Goal: Task Accomplishment & Management: Complete application form

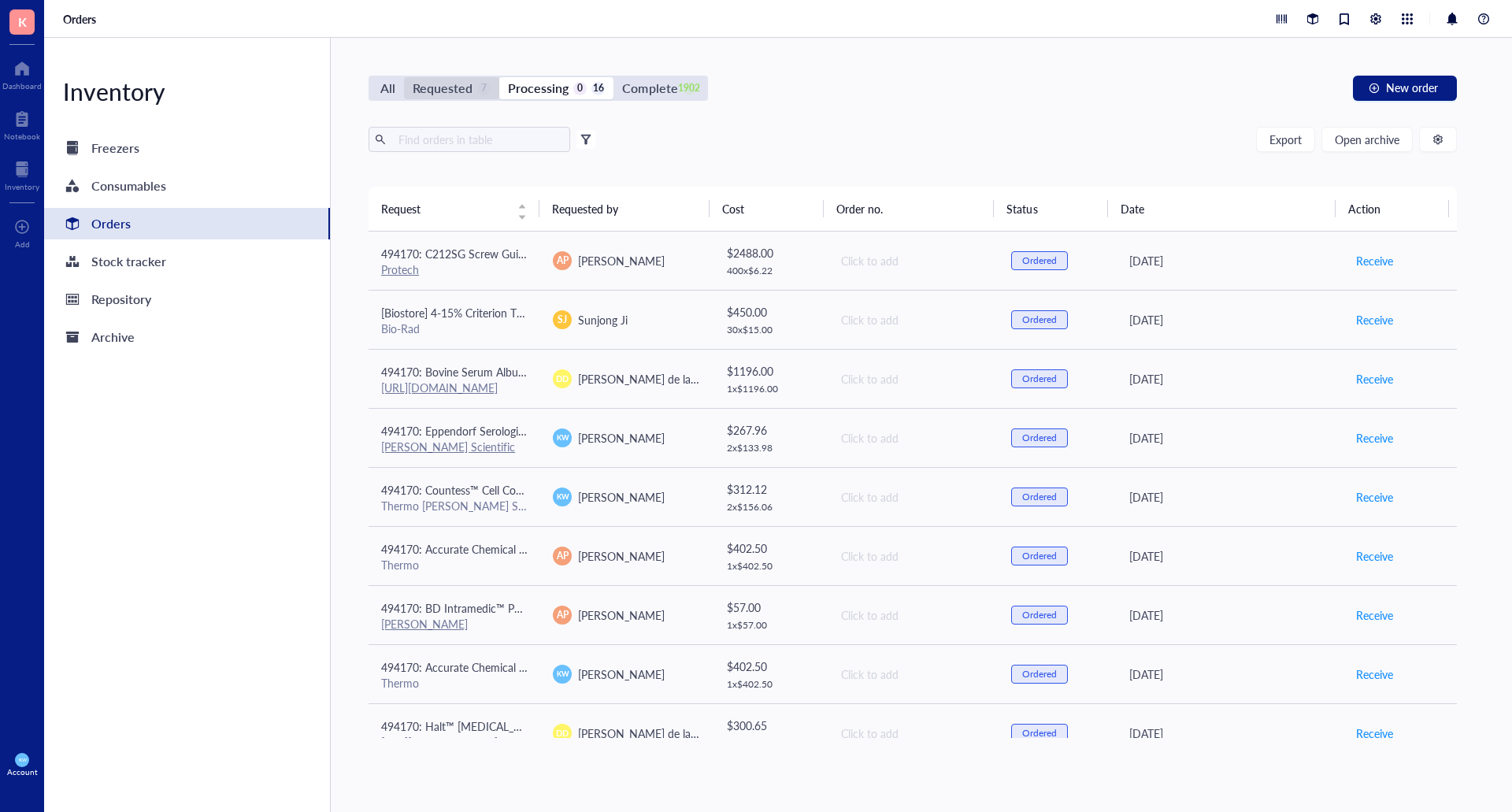
click at [458, 77] on div "Requested" at bounding box center [443, 88] width 60 height 22
click at [404, 77] on input "Requested 7" at bounding box center [404, 77] width 0 height 0
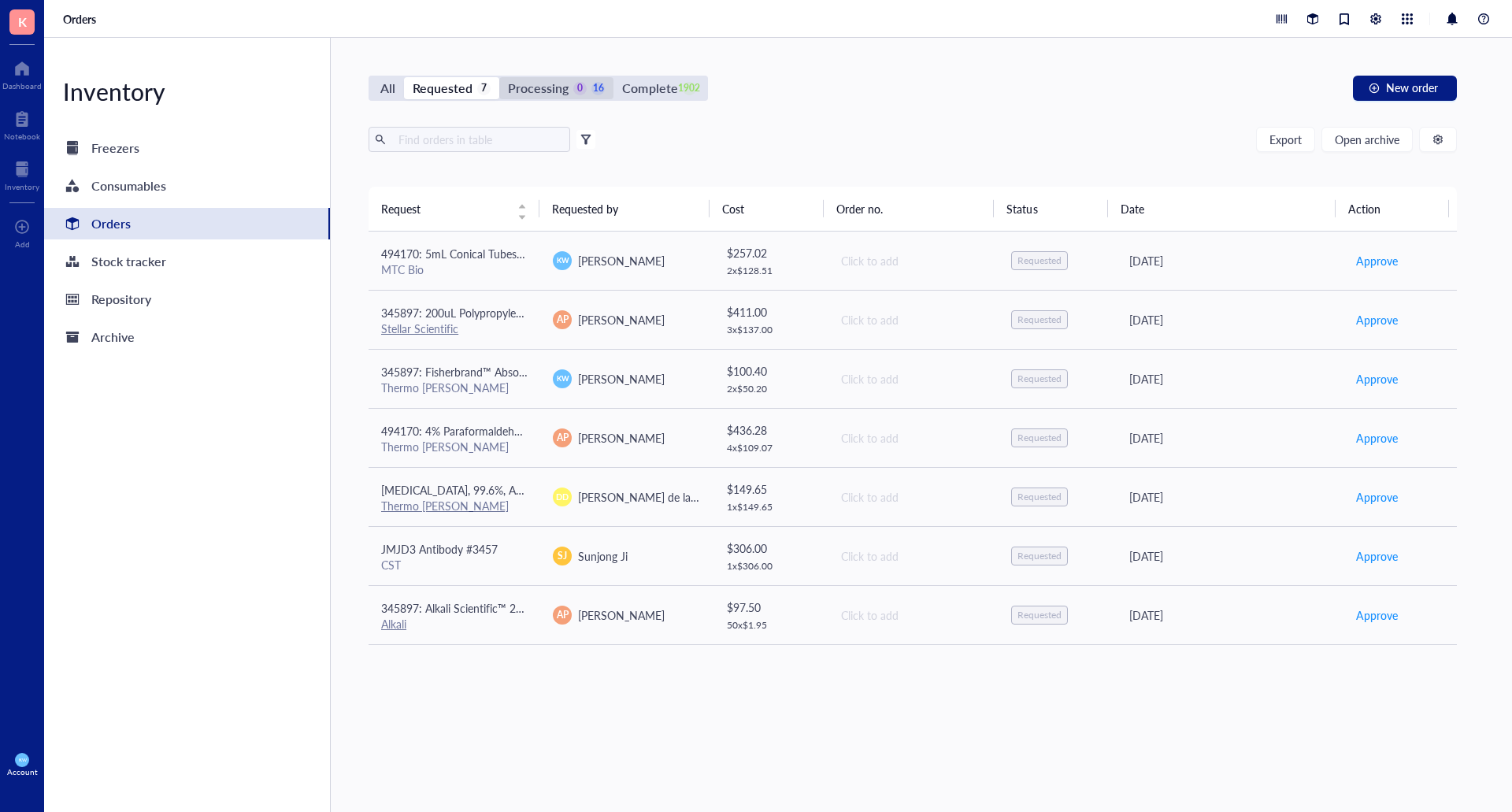
click at [604, 87] on div "Processing 0 16" at bounding box center [557, 88] width 114 height 22
click at [500, 77] on input "Processing 0 16" at bounding box center [500, 77] width 0 height 0
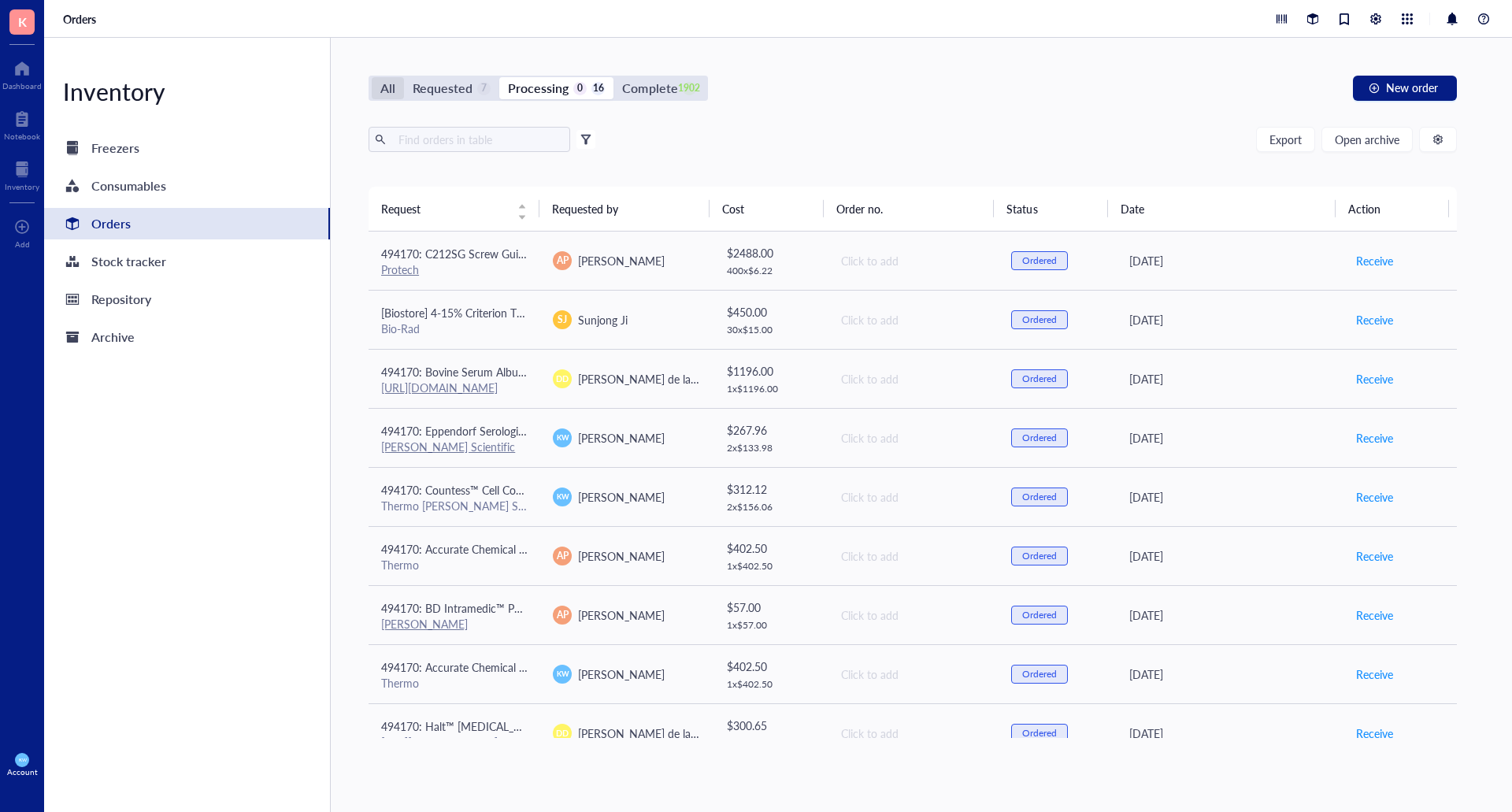
click at [384, 94] on div "All" at bounding box center [387, 88] width 15 height 22
click at [372, 77] on input "All" at bounding box center [372, 77] width 0 height 0
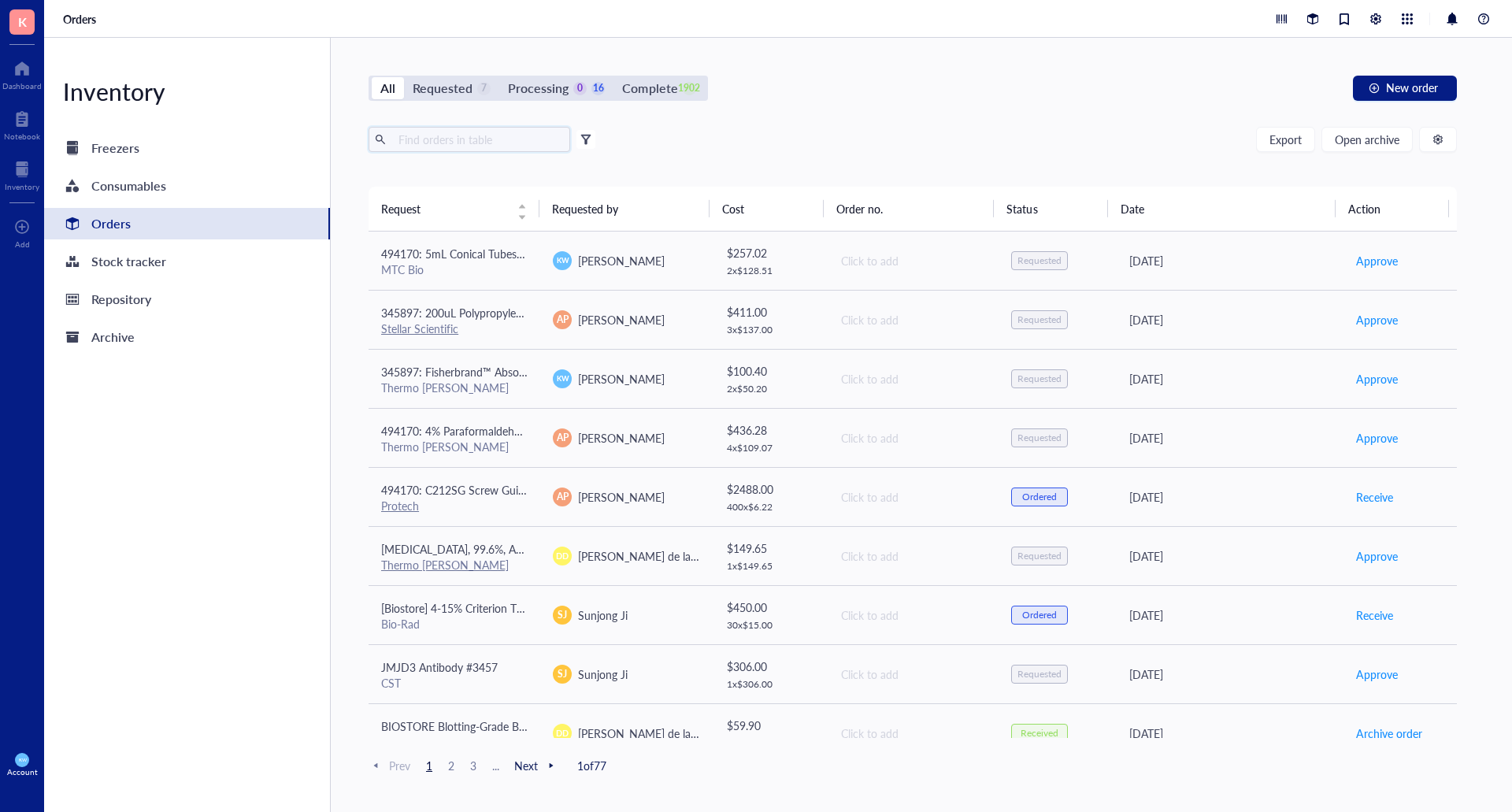
click at [425, 149] on input "text" at bounding box center [478, 139] width 172 height 24
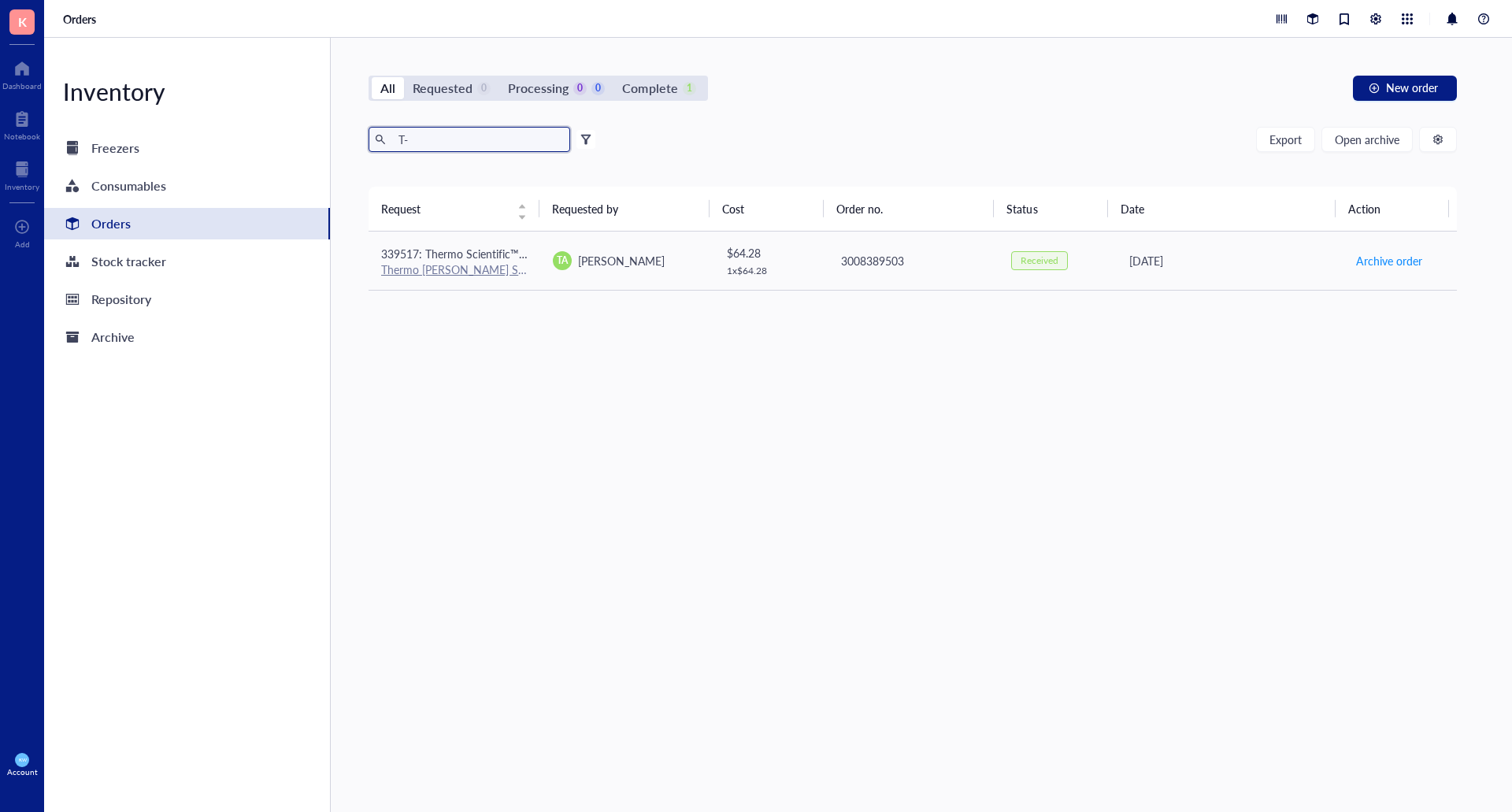
type input "T"
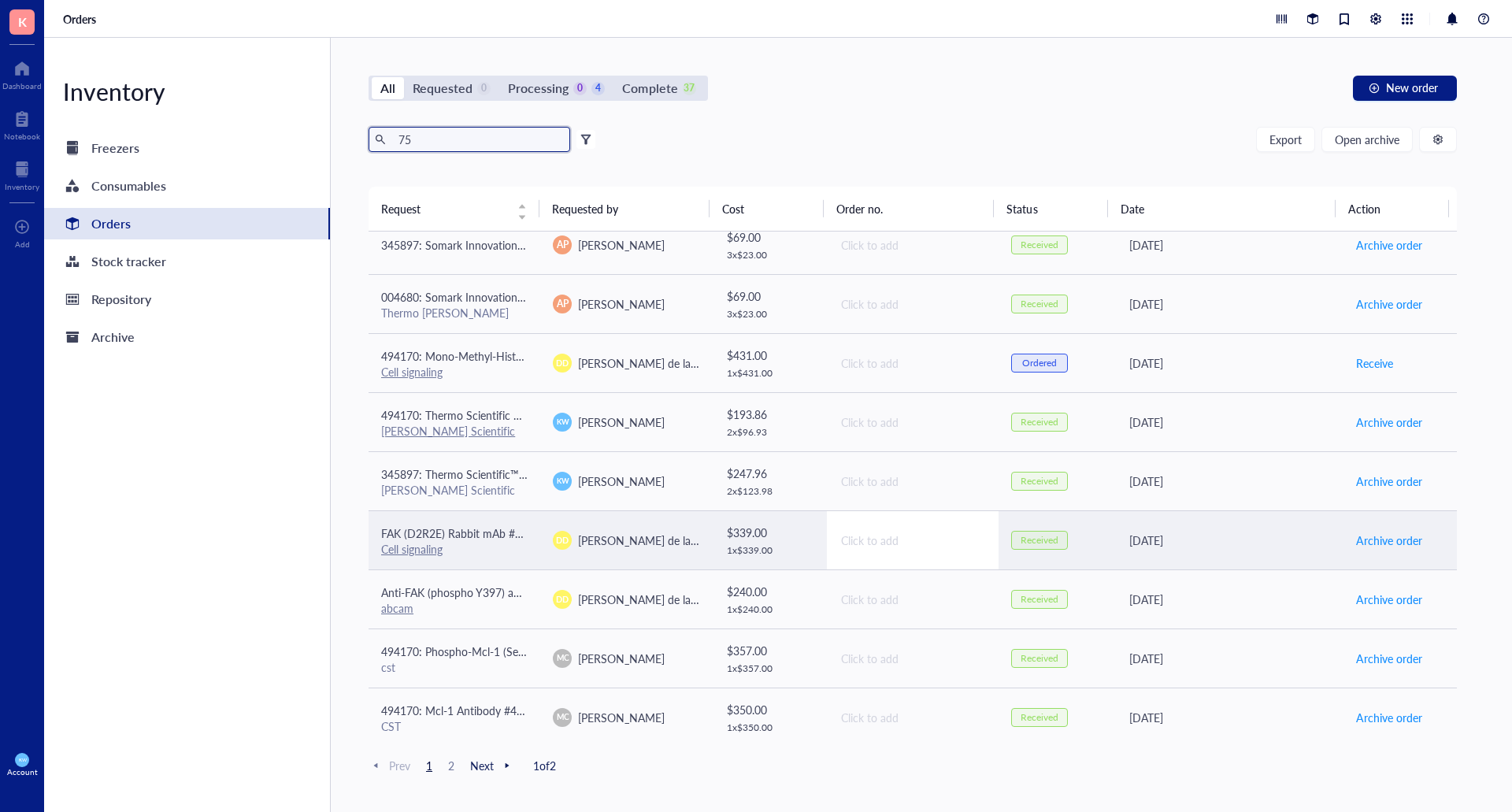
scroll to position [970, 0]
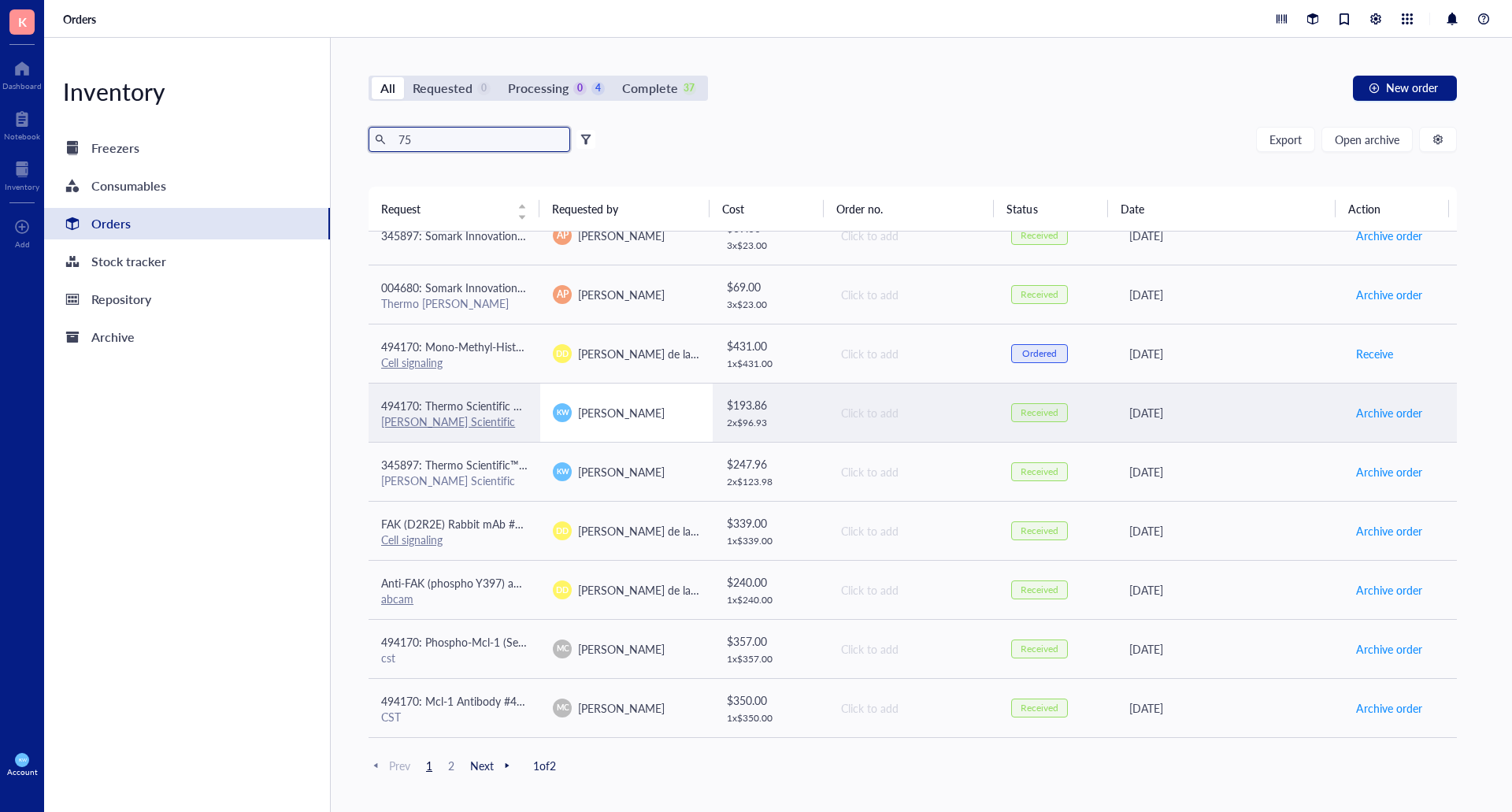
type input "75"
click at [642, 418] on div "[PERSON_NAME]" at bounding box center [626, 412] width 147 height 19
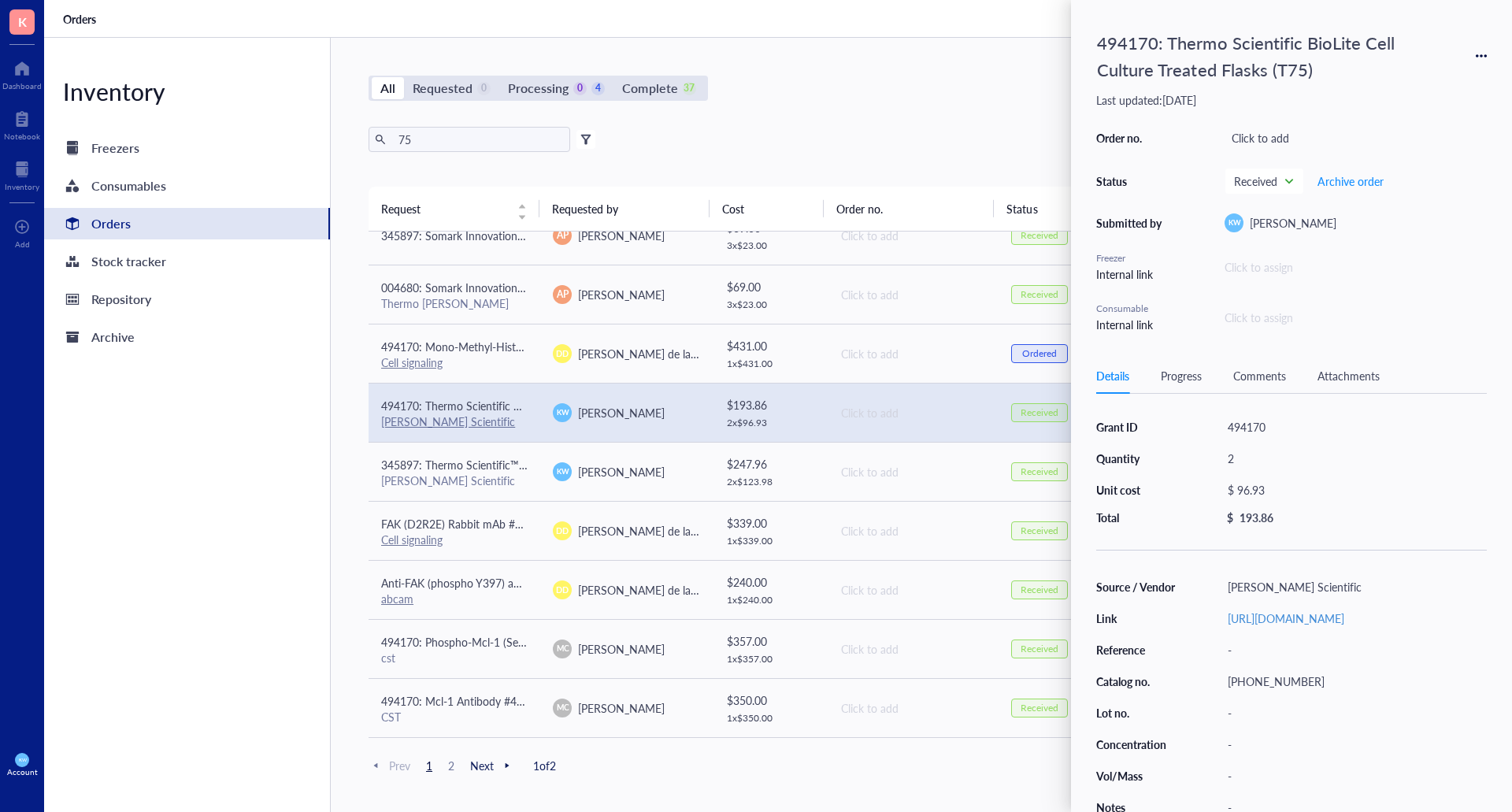
click at [1468, 53] on div "494170: Thermo Scientific BioLite Cell Culture Treated Flasks (T75)" at bounding box center [1291, 56] width 390 height 61
click at [1470, 54] on div "494170: Thermo Scientific BioLite Cell Culture Treated Flasks (T75)" at bounding box center [1291, 56] width 390 height 61
click at [1472, 54] on div "494170: Thermo Scientific BioLite Cell Culture Treated Flasks (T75)" at bounding box center [1291, 56] width 390 height 61
click at [1478, 57] on icon at bounding box center [1477, 55] width 3 height 3
click at [1406, 77] on span "Request again" at bounding box center [1425, 79] width 100 height 18
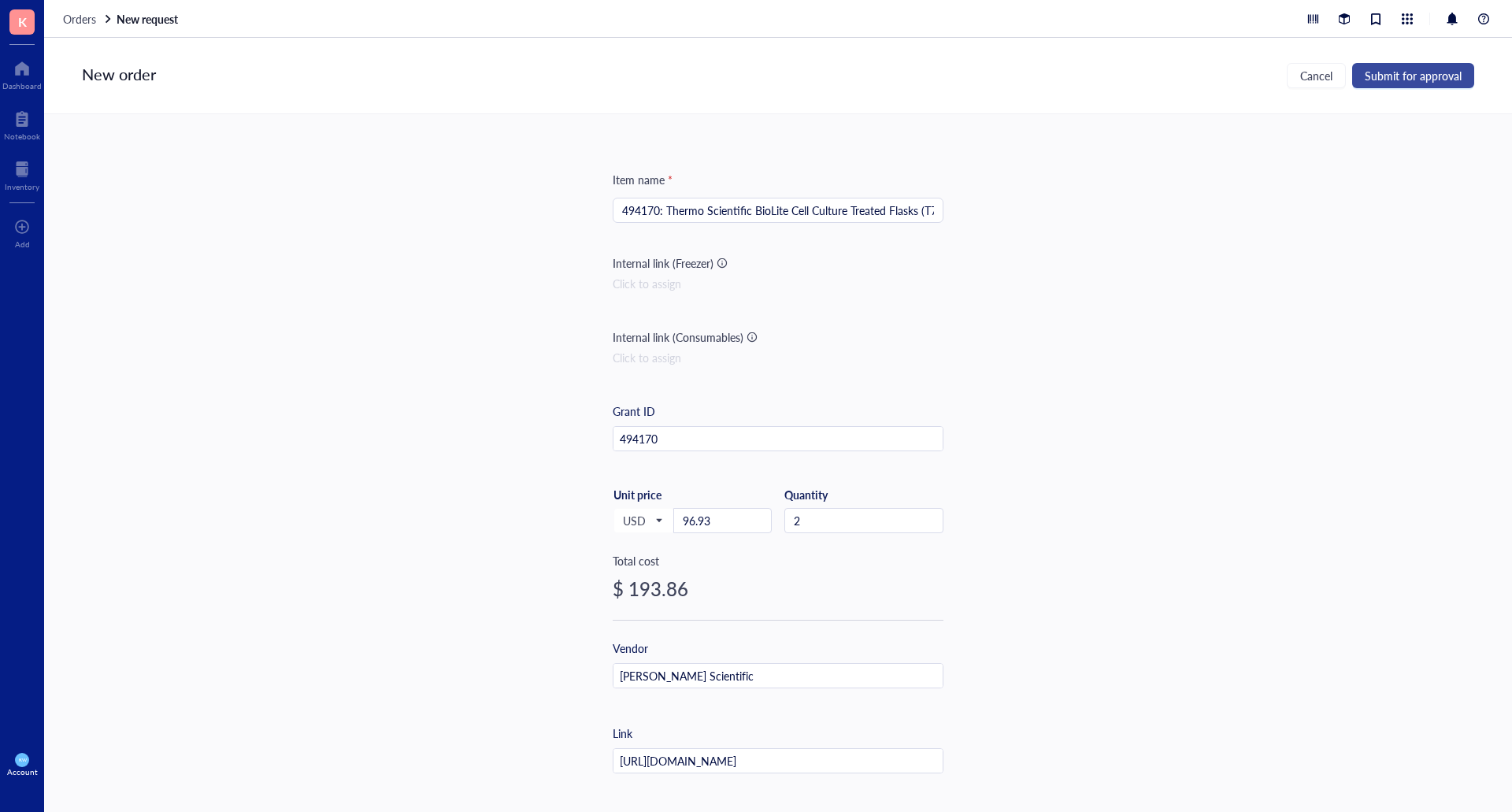
click at [1400, 72] on span "Submit for approval" at bounding box center [1413, 75] width 97 height 13
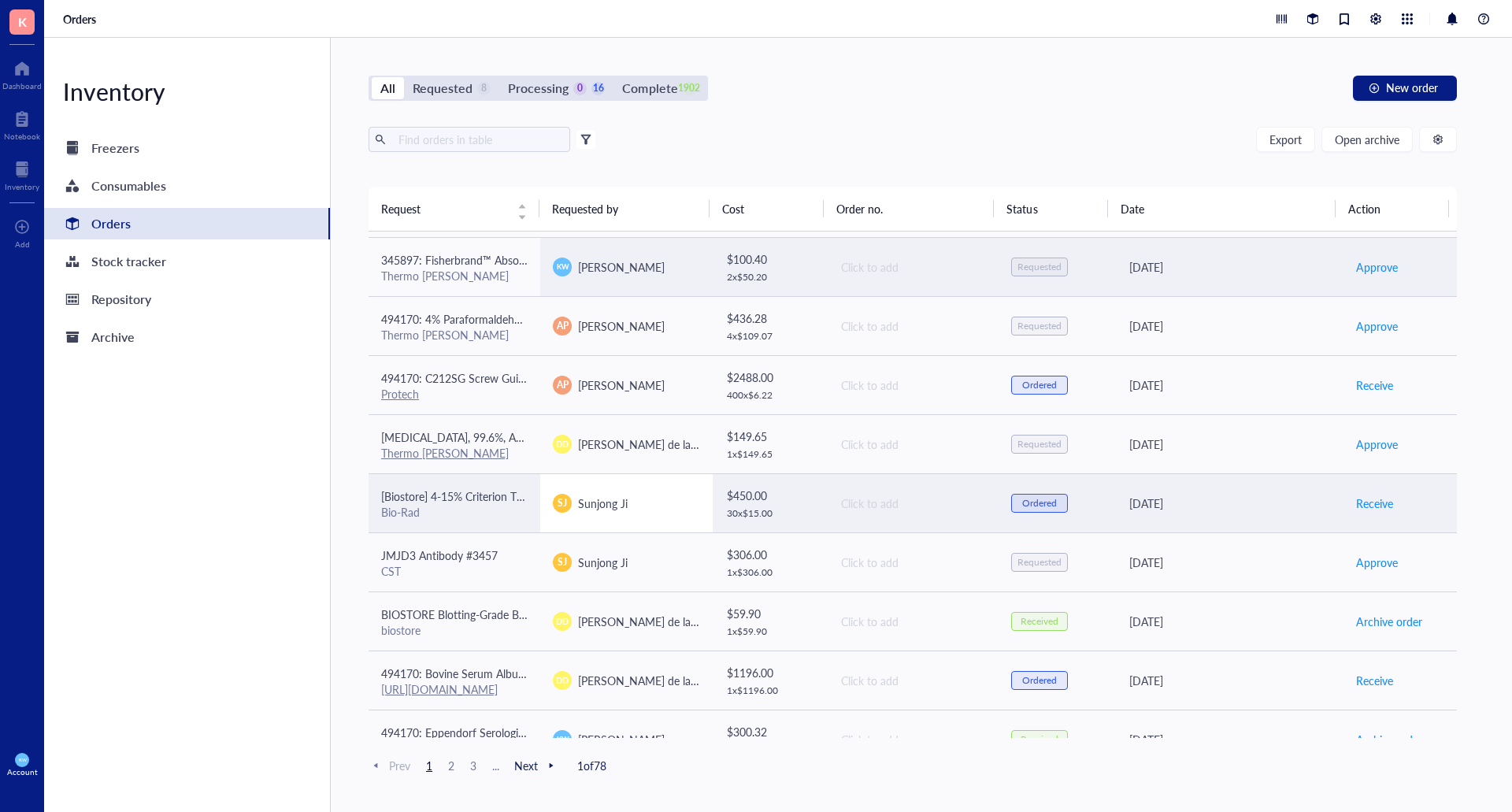
scroll to position [315, 0]
